Goal: Transaction & Acquisition: Purchase product/service

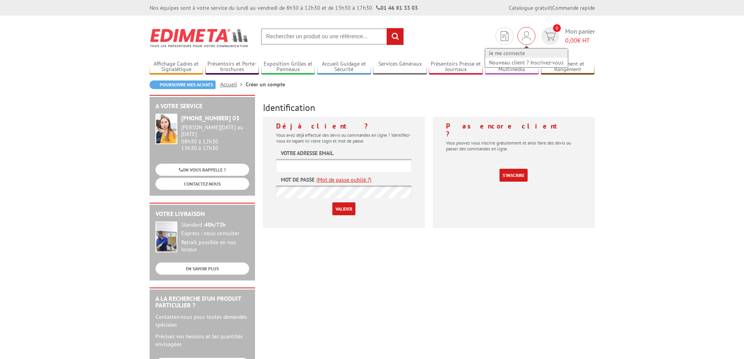
click at [521, 53] on link "Je me connecte" at bounding box center [526, 52] width 83 height 9
type input "[EMAIL_ADDRESS][DOMAIN_NAME]"
click at [421, 188] on div "Déjà client ? Vous avez déjà effectué des devis ou commandes en ligne ? Identif…" at bounding box center [344, 172] width 162 height 111
click at [339, 209] on input "Valider" at bounding box center [343, 208] width 23 height 13
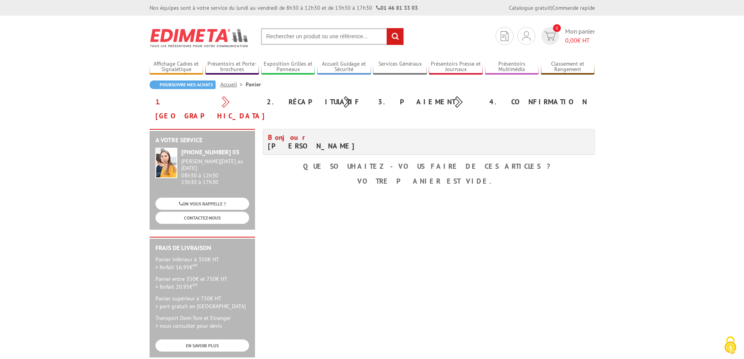
click at [230, 84] on link "Accueil" at bounding box center [232, 84] width 25 height 7
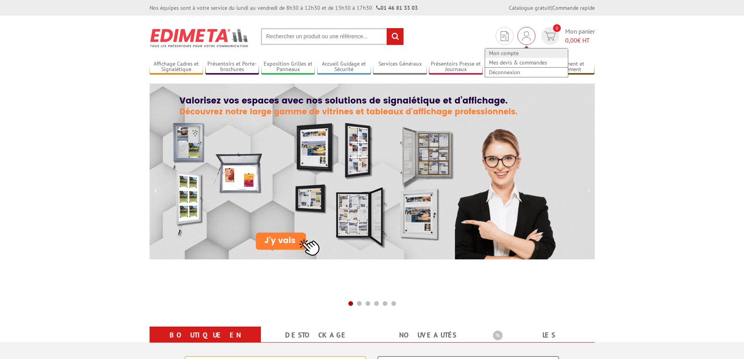
click at [507, 53] on link "Mon compte" at bounding box center [526, 52] width 83 height 9
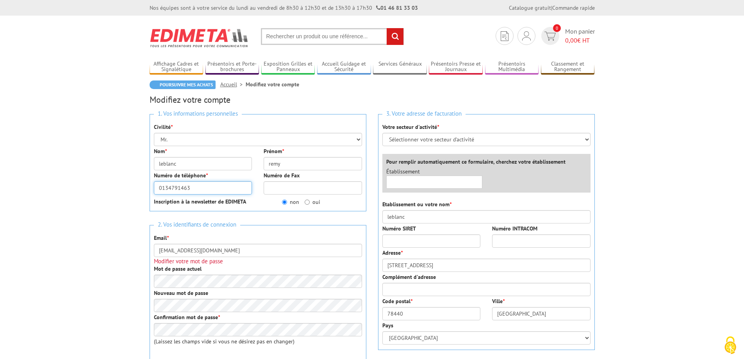
drag, startPoint x: 189, startPoint y: 187, endPoint x: 153, endPoint y: 187, distance: 35.5
click at [153, 187] on div "Numéro de téléphone * 0134791463" at bounding box center [203, 182] width 110 height 23
type input "0677061346"
click at [259, 192] on div "Numéro de Fax" at bounding box center [313, 182] width 110 height 23
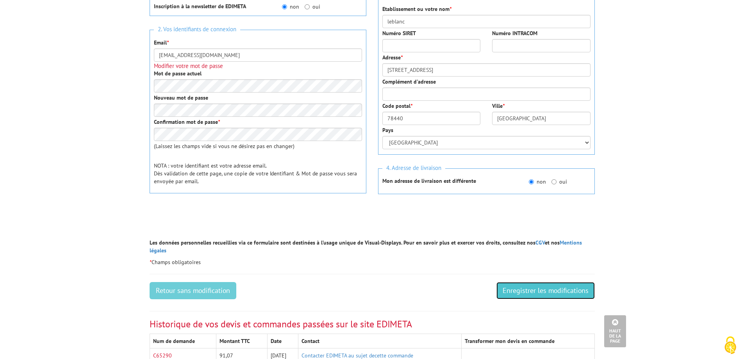
click at [550, 284] on input "Enregistrer les modifications" at bounding box center [545, 290] width 98 height 17
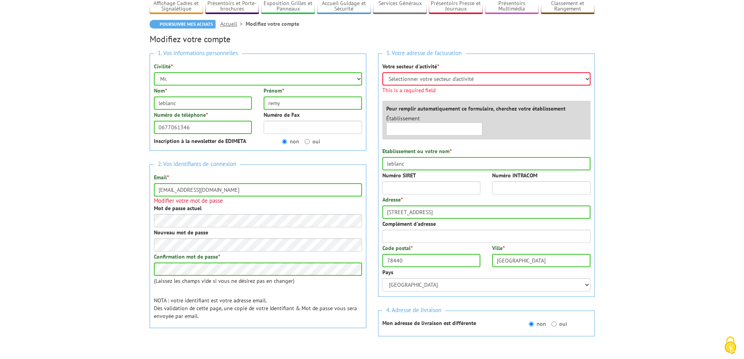
scroll to position [0, 0]
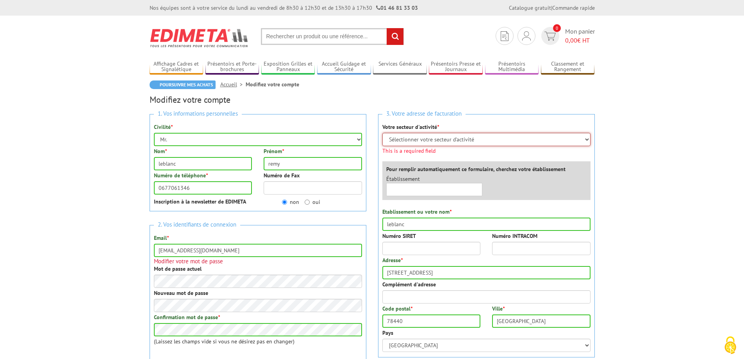
click at [587, 140] on select "Sélectionner votre secteur d'activité Administrations et collectivités Magasins…" at bounding box center [486, 139] width 208 height 13
click at [586, 139] on select "Sélectionner votre secteur d'activité Administrations et collectivités Magasins…" at bounding box center [486, 139] width 208 height 13
select select "878"
click at [382, 133] on select "Sélectionner votre secteur d'activité Administrations et collectivités Magasins…" at bounding box center [486, 139] width 208 height 13
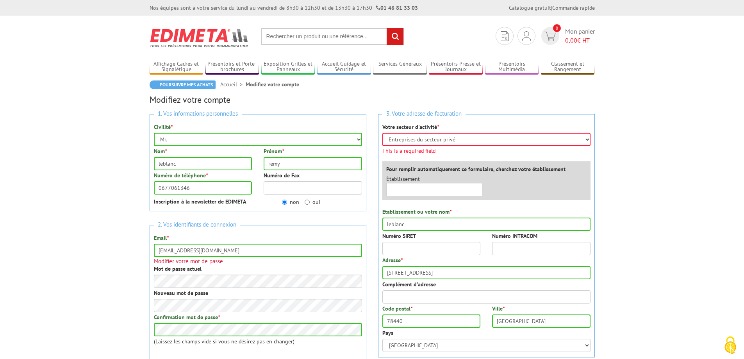
click at [576, 175] on div "Établissement ×" at bounding box center [488, 187] width 216 height 25
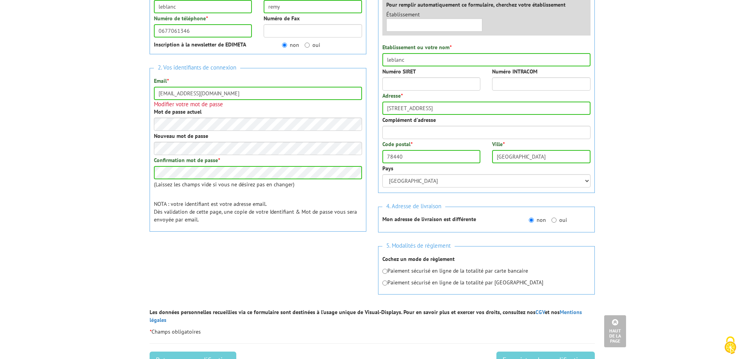
scroll to position [312, 0]
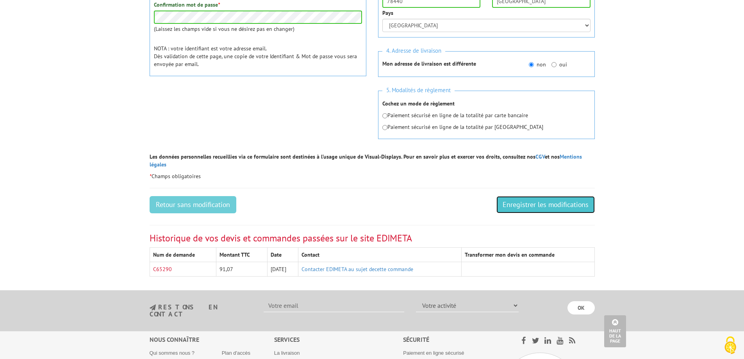
click at [553, 197] on input "Enregistrer les modifications" at bounding box center [545, 204] width 98 height 17
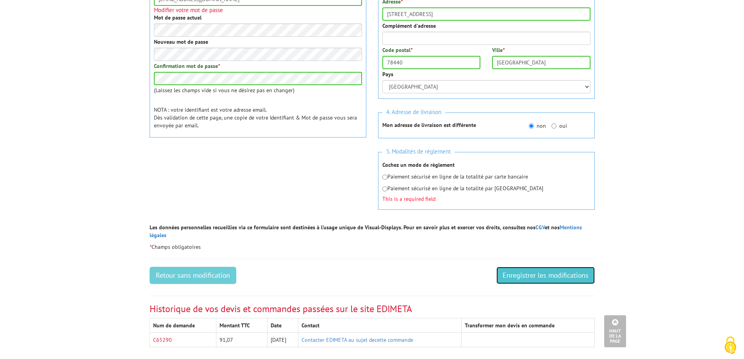
scroll to position [218, 0]
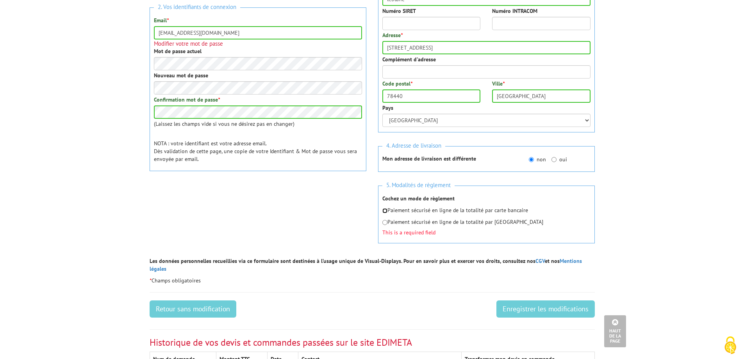
click at [386, 211] on input "radio" at bounding box center [384, 210] width 5 height 5
radio input "true"
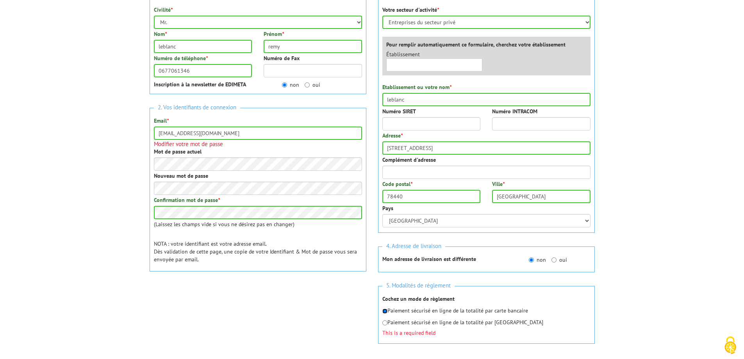
scroll to position [335, 0]
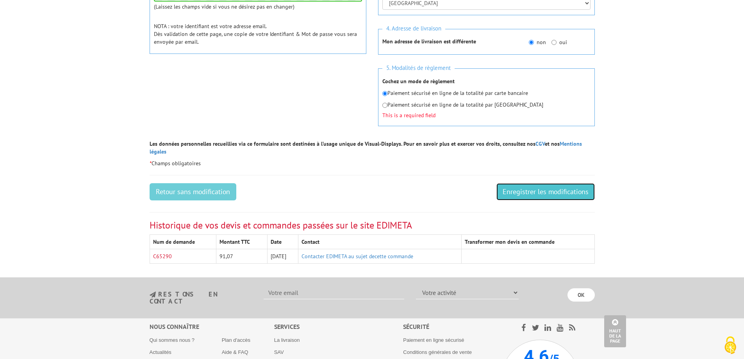
click at [562, 187] on input "Enregistrer les modifications" at bounding box center [545, 191] width 98 height 17
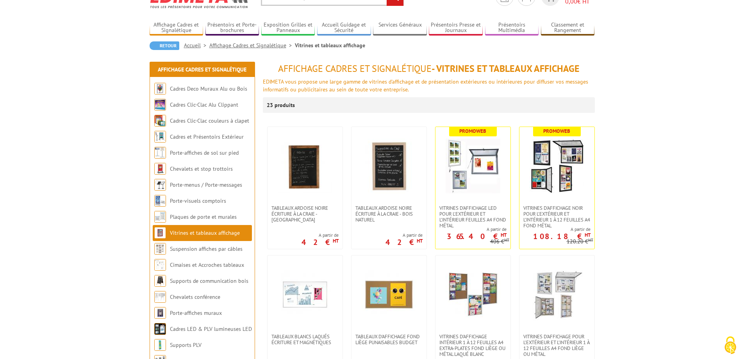
scroll to position [156, 0]
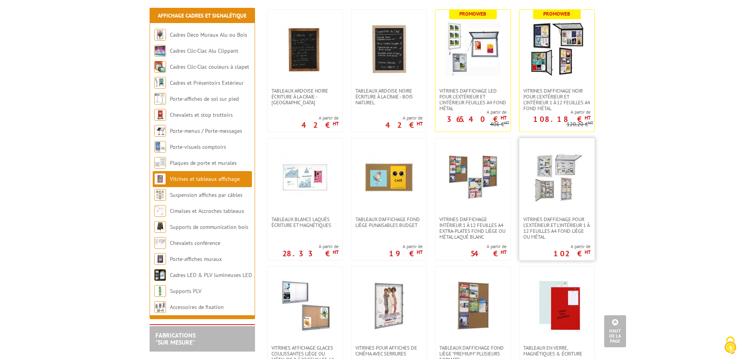
click at [563, 203] on img at bounding box center [557, 177] width 55 height 55
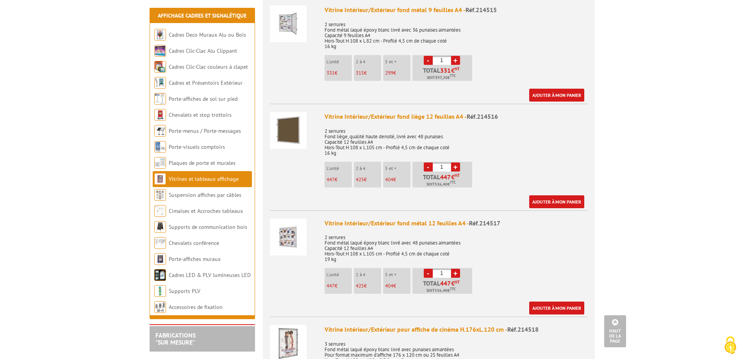
scroll to position [1289, 0]
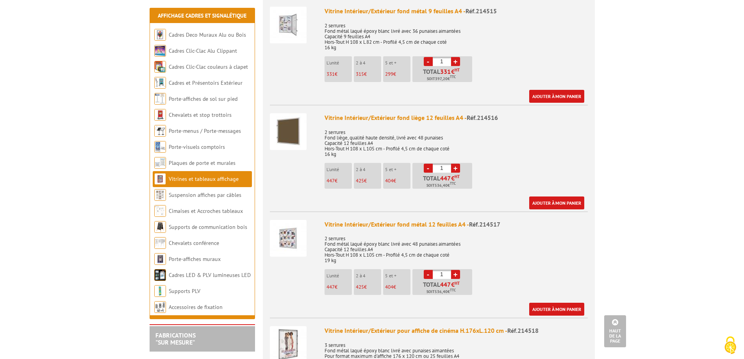
click at [280, 236] on img at bounding box center [288, 238] width 37 height 37
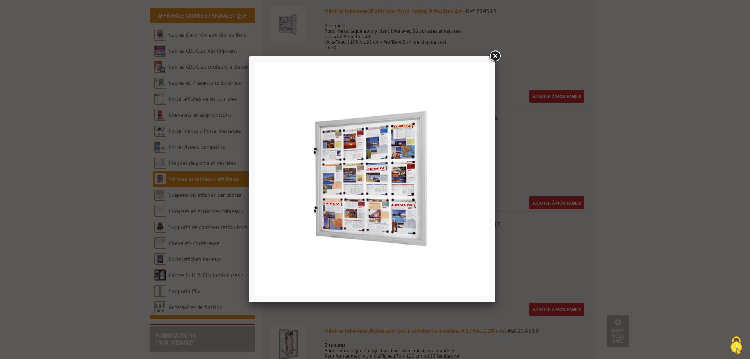
click at [498, 55] on link at bounding box center [495, 56] width 14 height 14
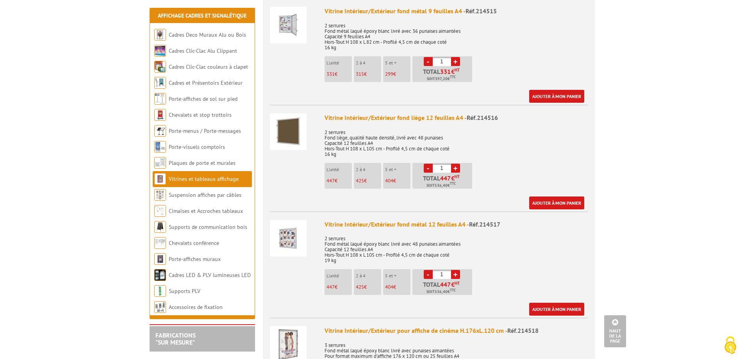
click at [298, 127] on img at bounding box center [288, 131] width 37 height 37
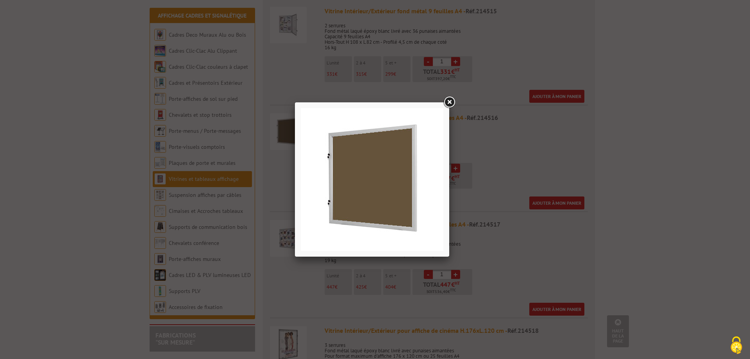
click at [450, 102] on link at bounding box center [449, 102] width 14 height 14
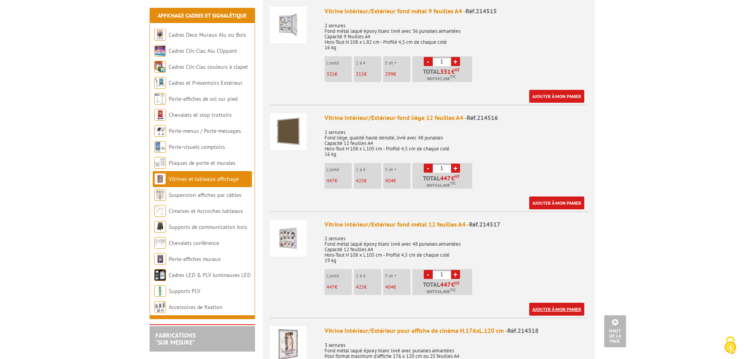
click at [569, 303] on link "Ajouter à mon panier" at bounding box center [556, 309] width 55 height 13
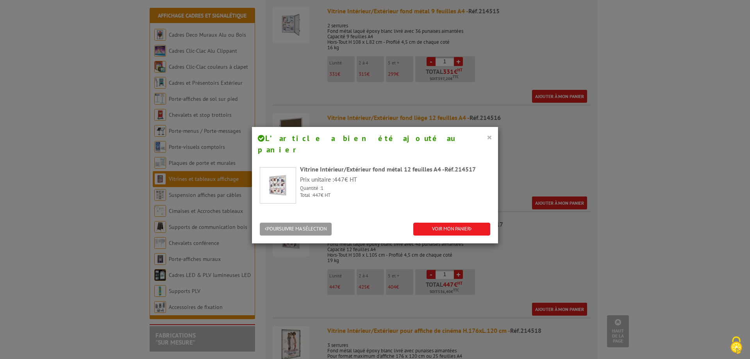
click at [487, 139] on button "×" at bounding box center [489, 137] width 5 height 10
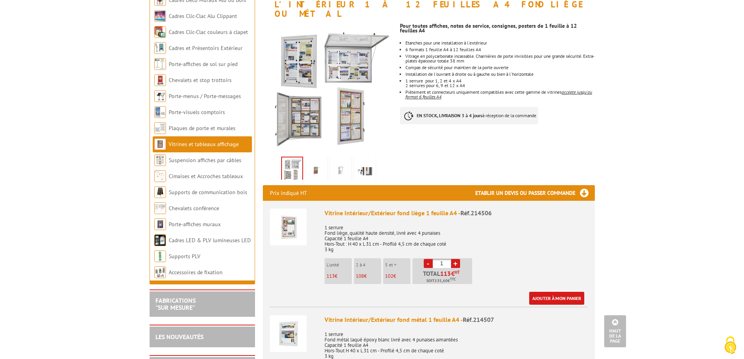
scroll to position [0, 0]
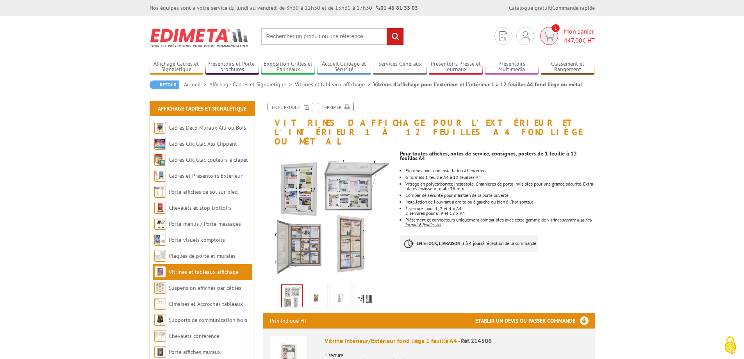
click at [555, 34] on span "1" at bounding box center [549, 36] width 18 height 18
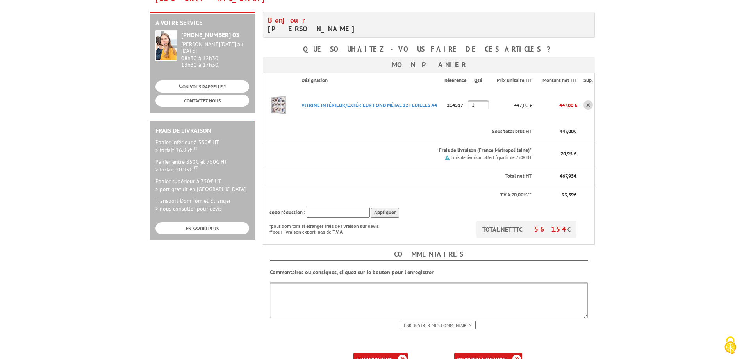
scroll to position [39, 0]
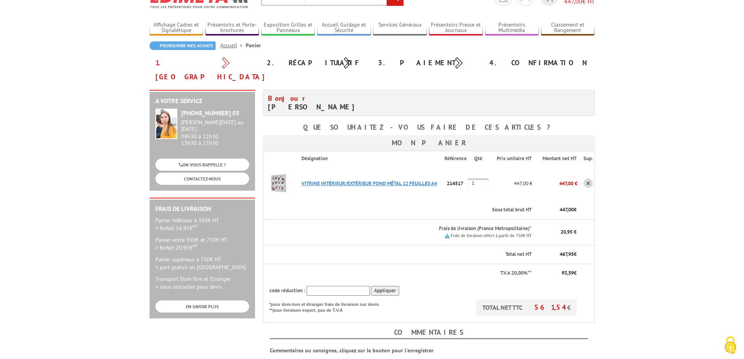
click at [399, 180] on link "VITRINE INTéRIEUR/EXTéRIEUR FOND MéTAL 12 FEUILLES A4" at bounding box center [370, 183] width 136 height 7
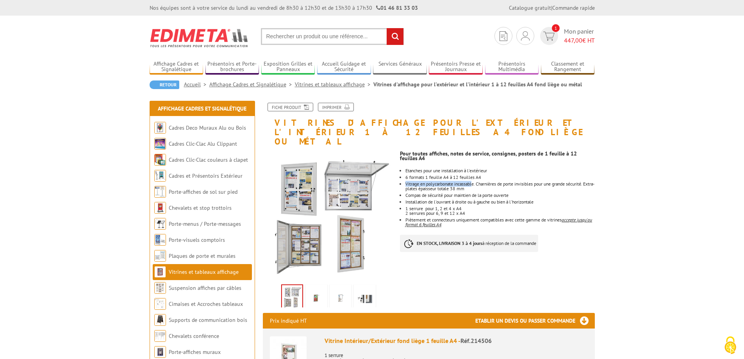
drag, startPoint x: 476, startPoint y: 173, endPoint x: 400, endPoint y: 175, distance: 76.2
click at [405, 182] on li "Vitrage en polycarbonate incassable. Charnières de porte invisibles pour une gr…" at bounding box center [499, 186] width 189 height 9
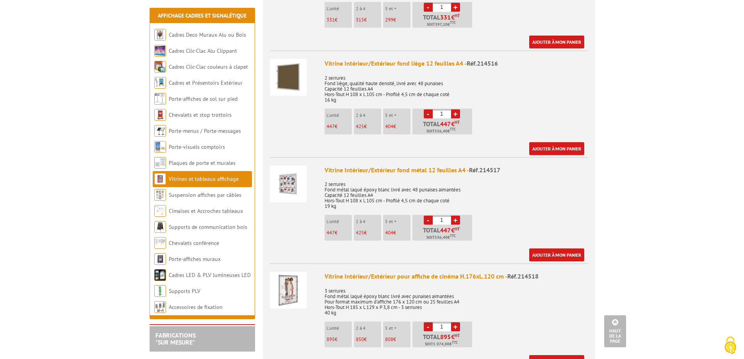
scroll to position [1328, 0]
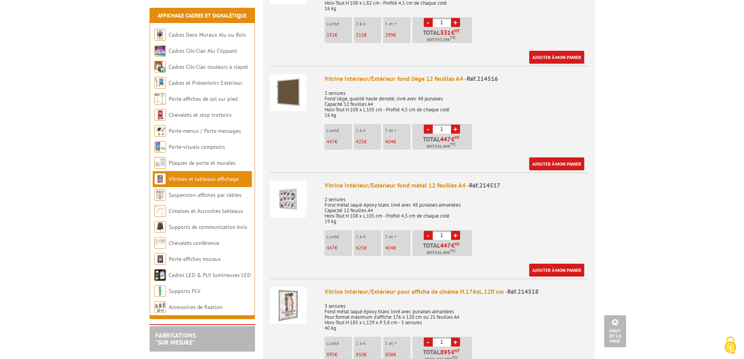
click at [296, 197] on img at bounding box center [288, 199] width 37 height 37
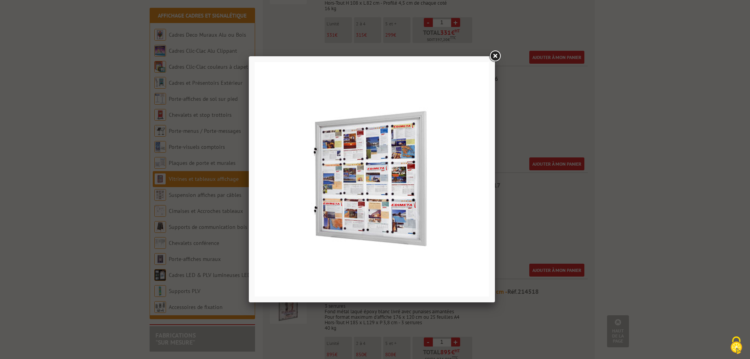
click at [495, 55] on link at bounding box center [495, 56] width 14 height 14
